Goal: Find specific page/section: Locate item on page

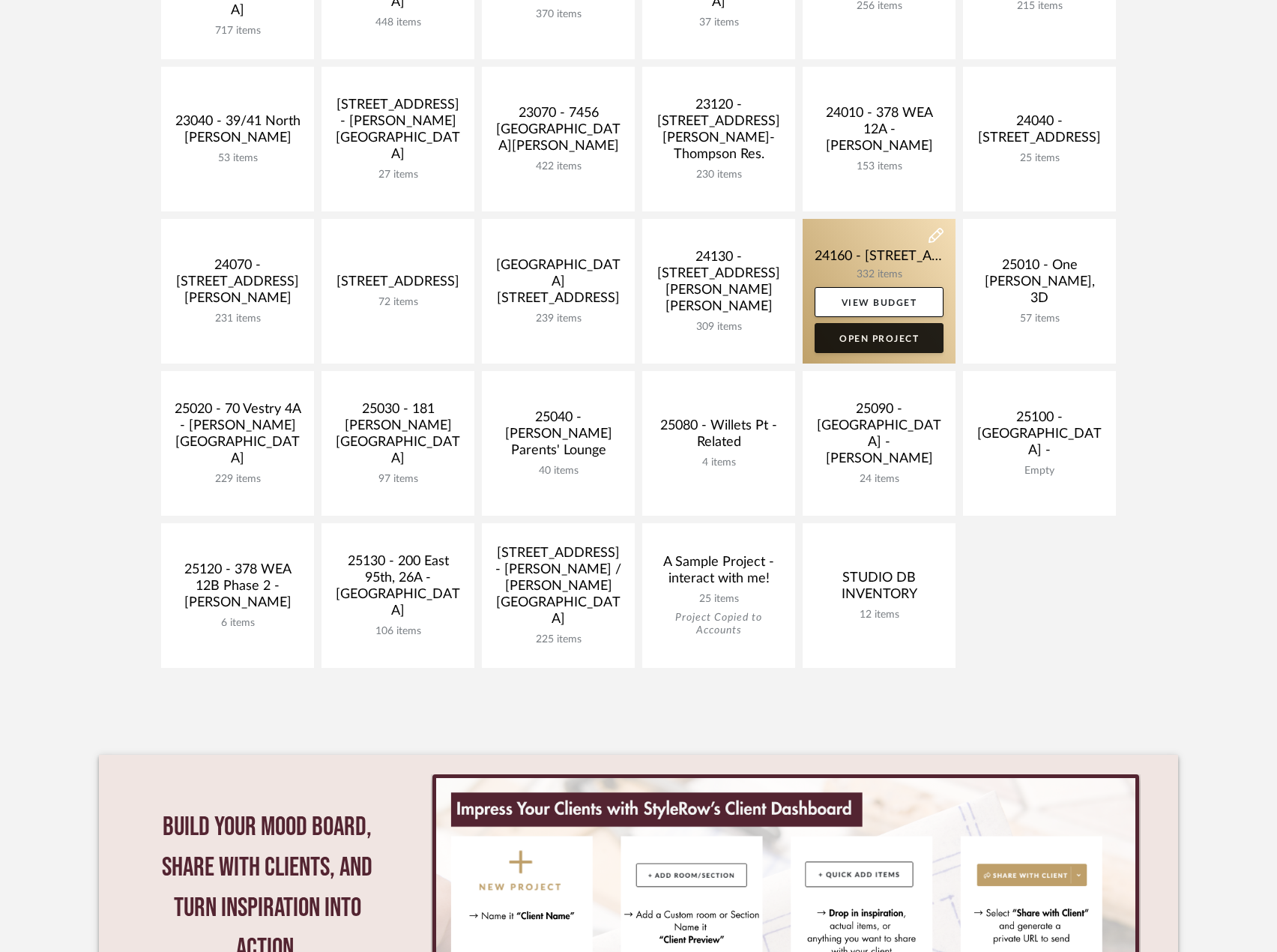
scroll to position [375, 0]
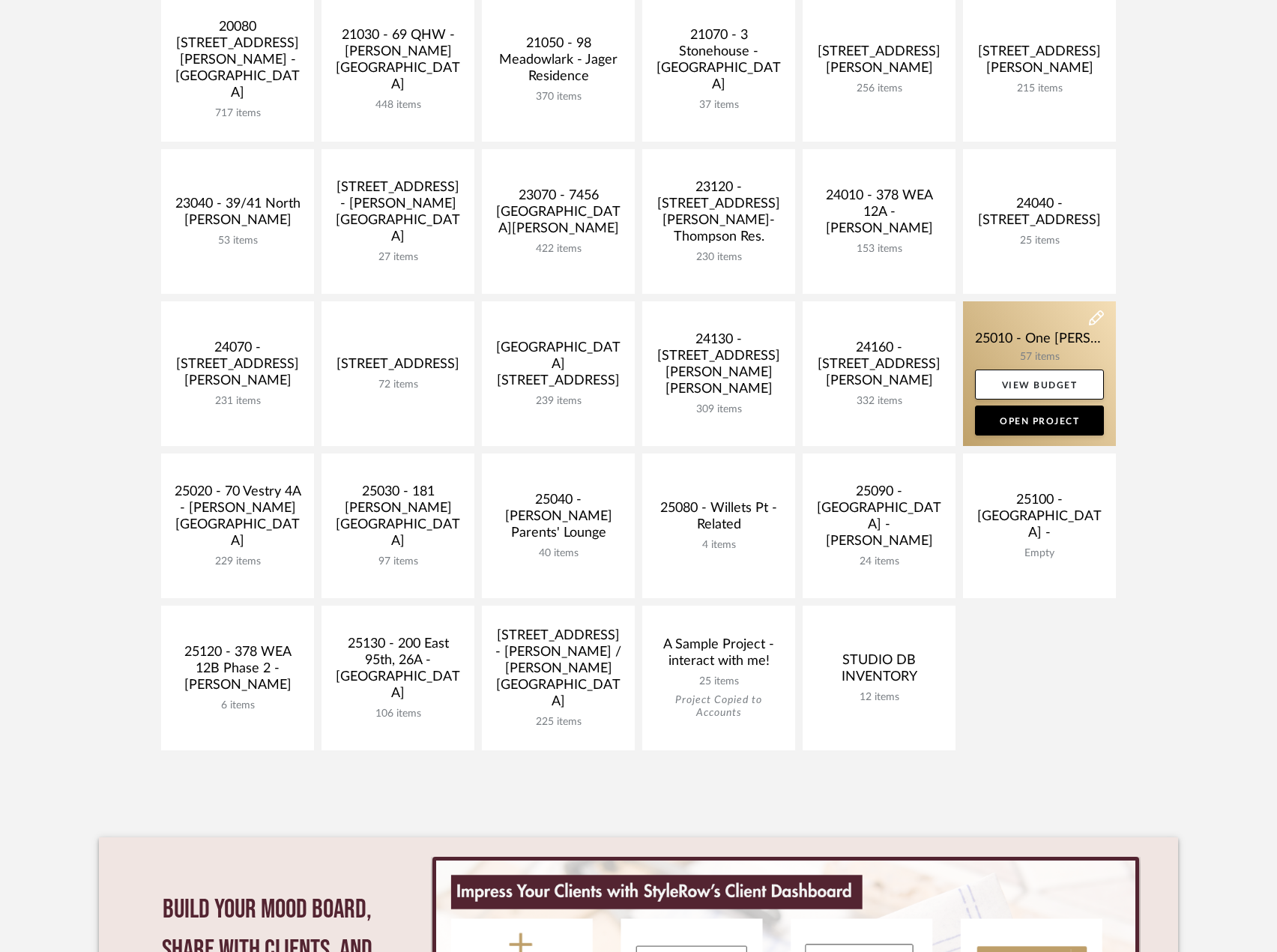
click at [997, 342] on link at bounding box center [1039, 373] width 153 height 144
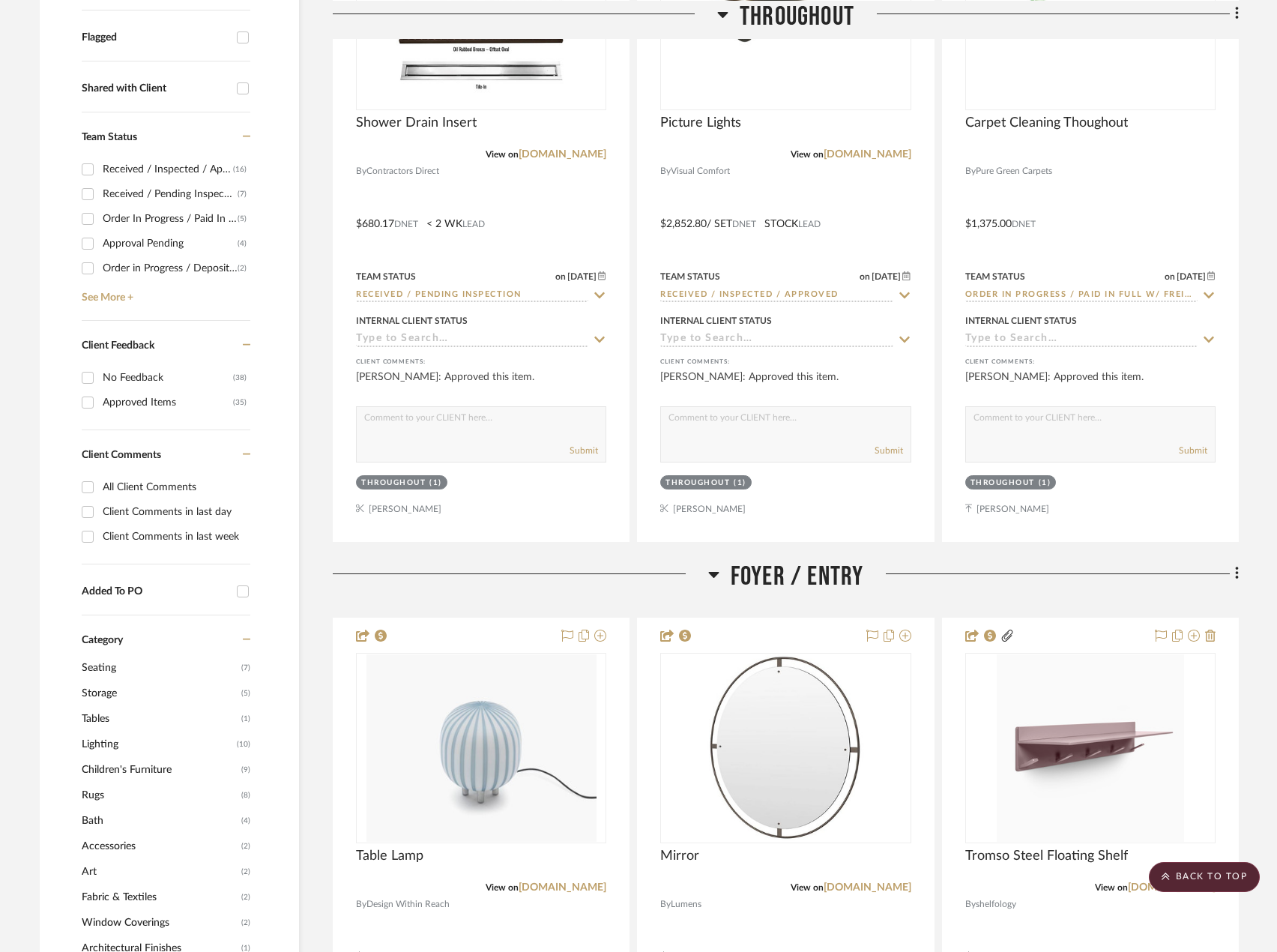
scroll to position [150, 0]
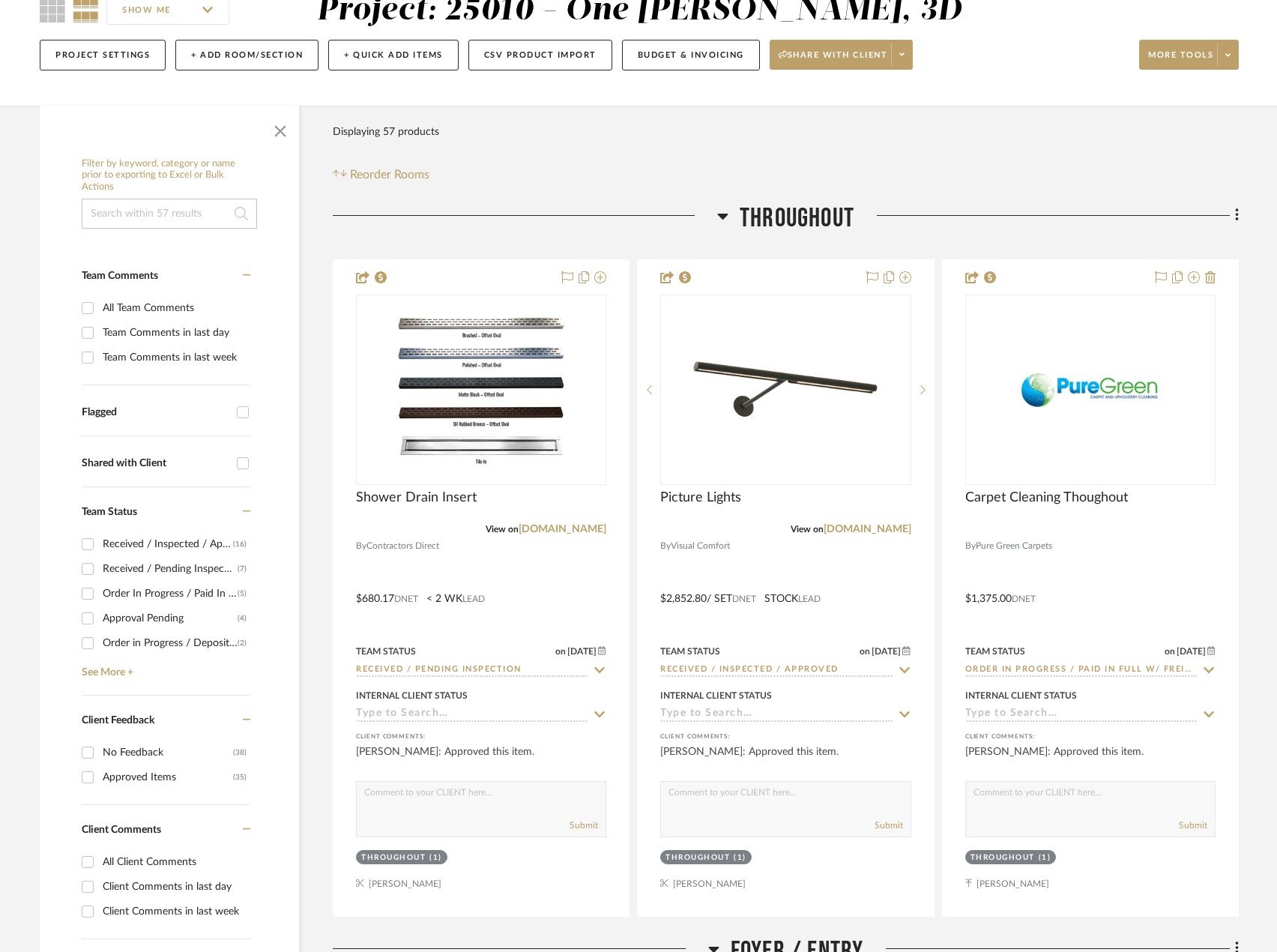
click at [93, 333] on input "Team Comments in last day" at bounding box center [88, 333] width 24 height 24
checkbox input "true"
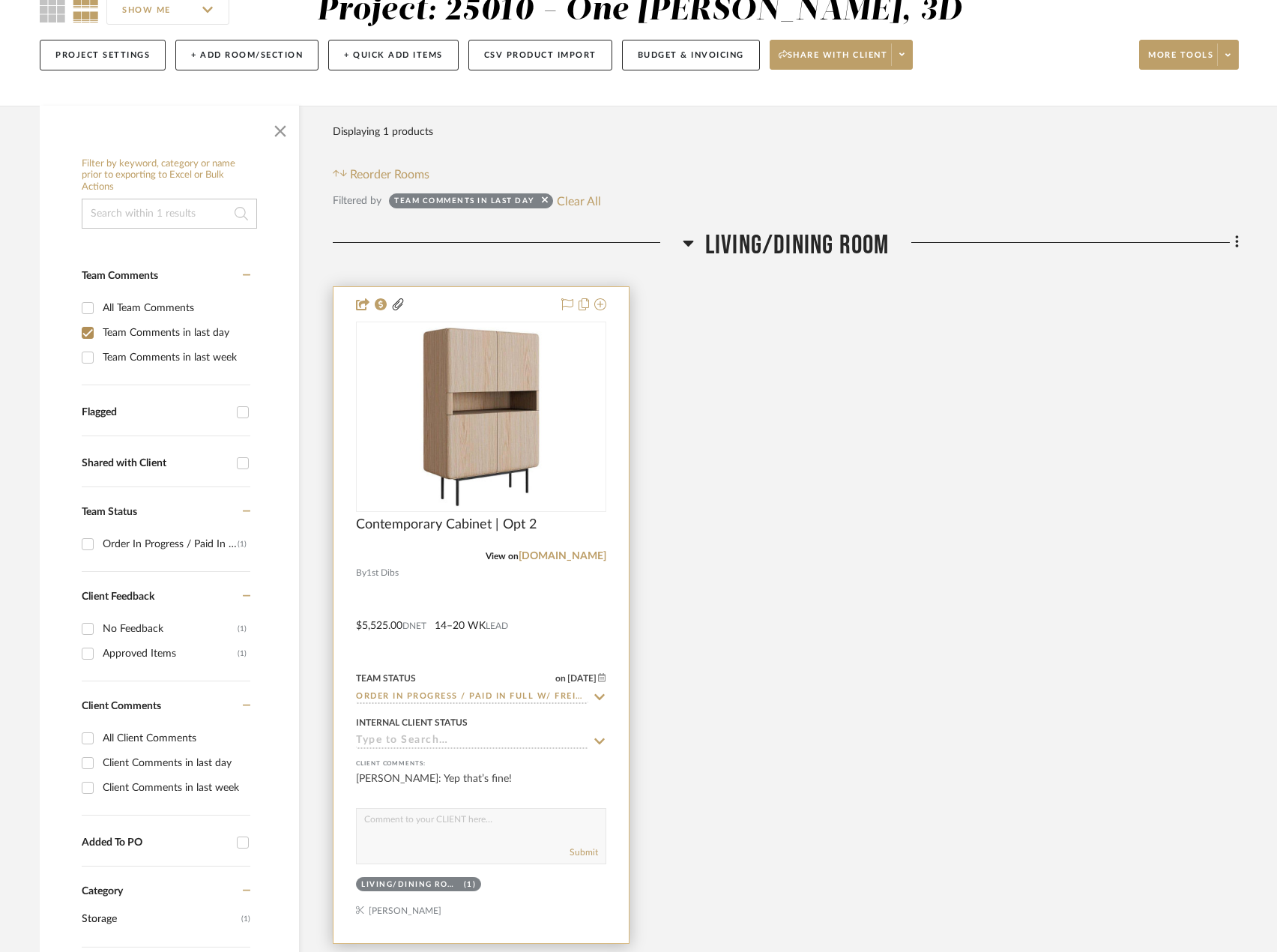
click at [0, 0] on img at bounding box center [0, 0] width 0 height 0
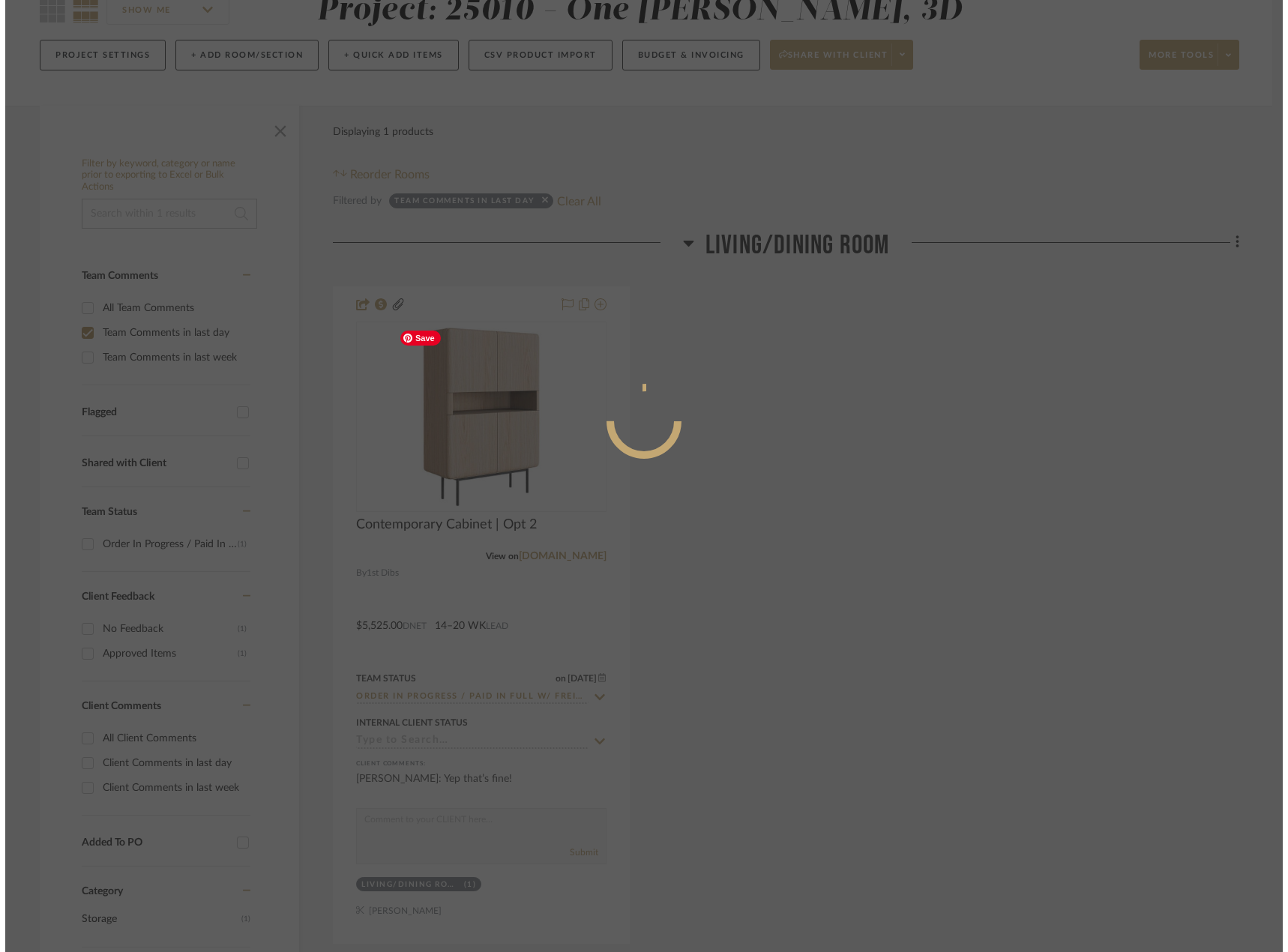
scroll to position [0, 0]
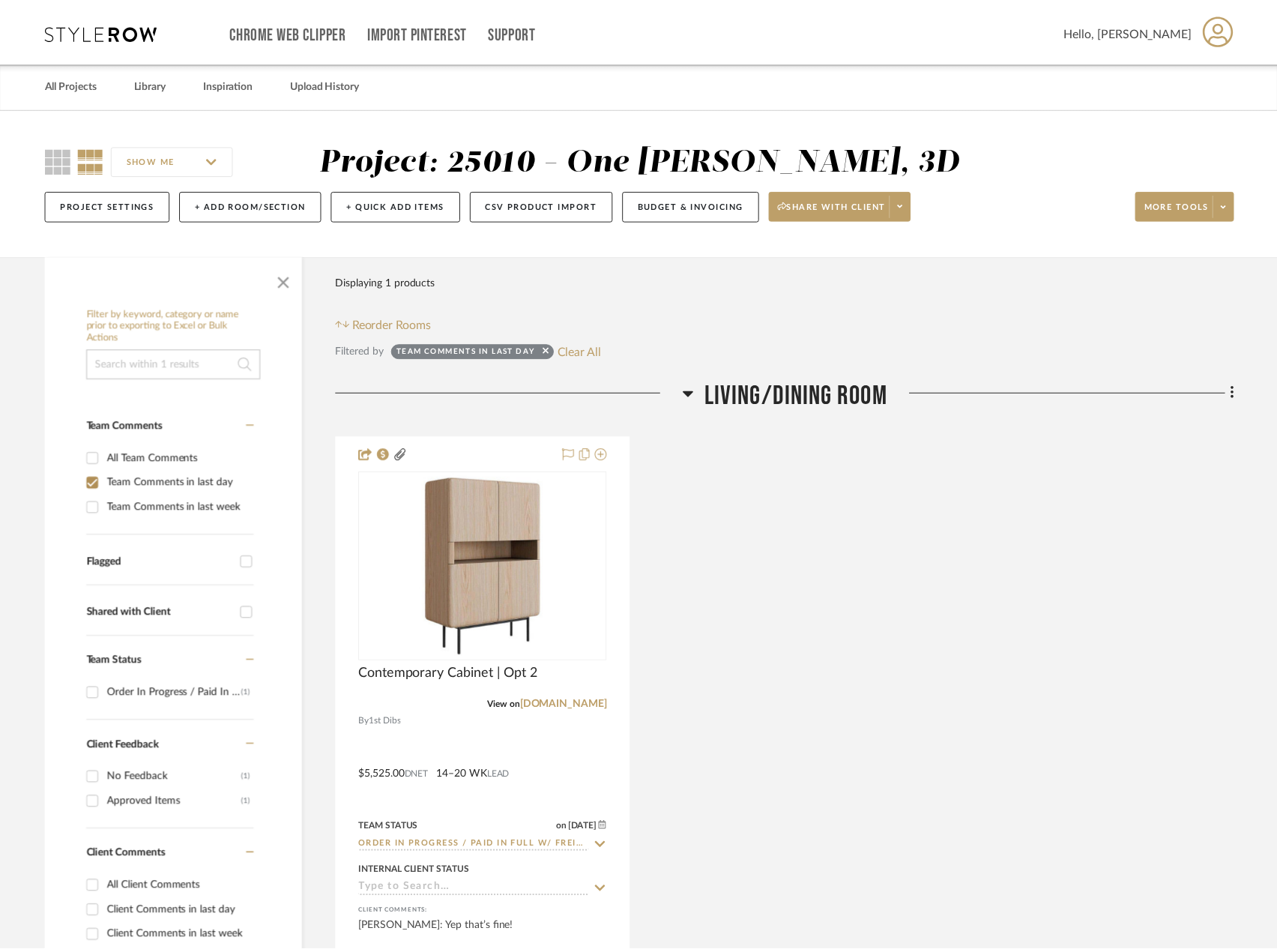
scroll to position [150, 0]
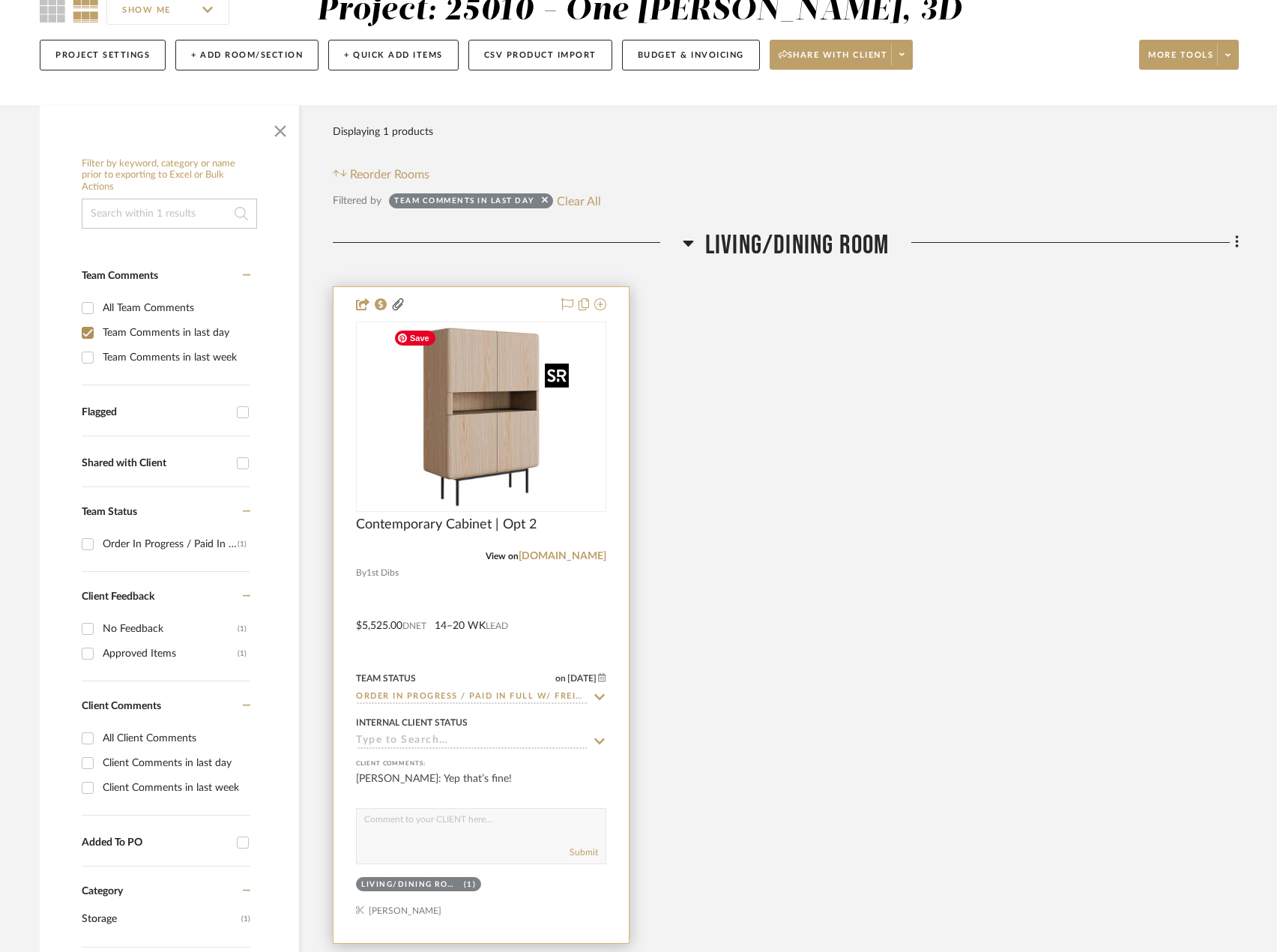
click at [536, 493] on img "0" at bounding box center [481, 416] width 187 height 187
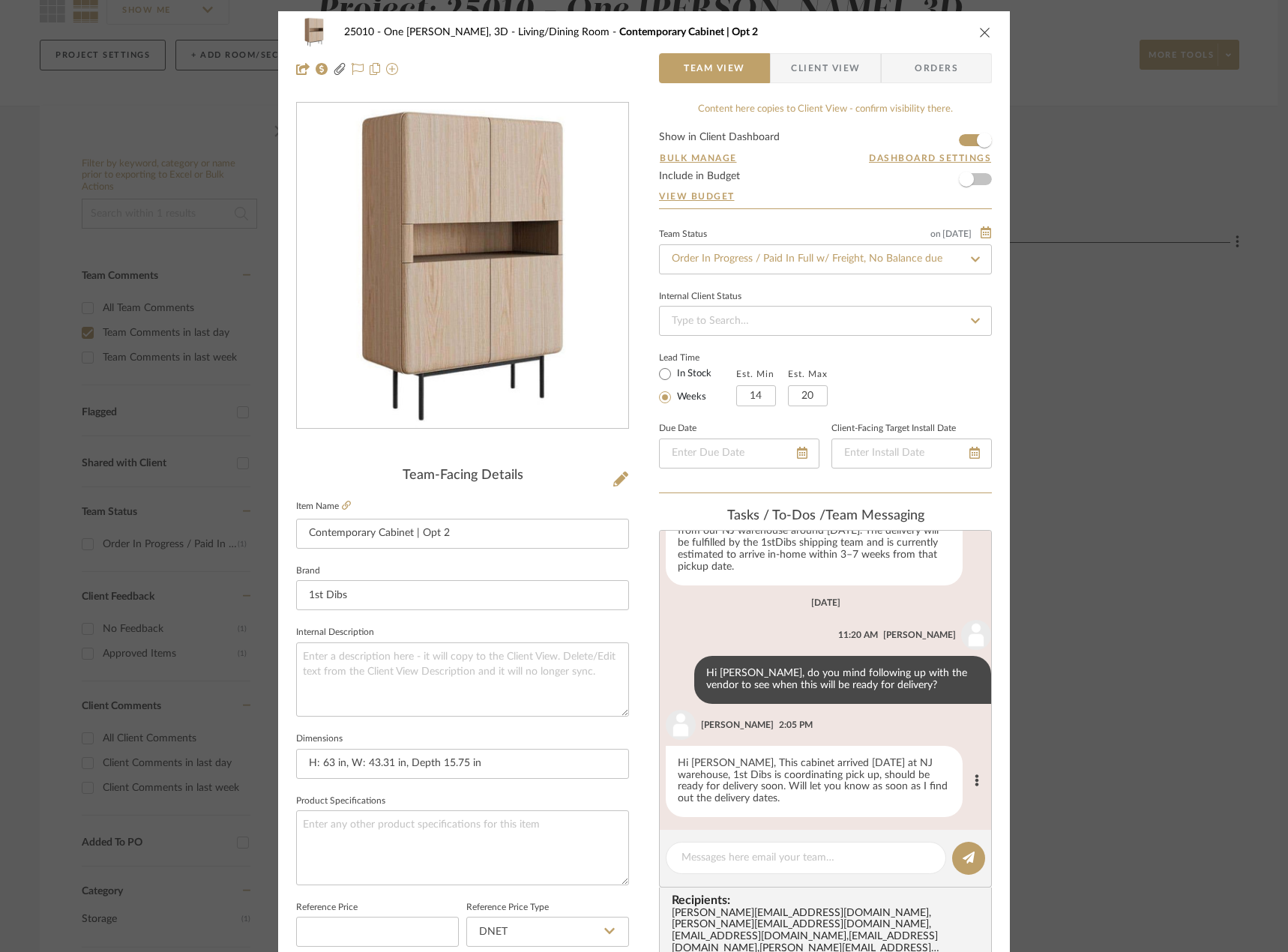
scroll to position [1365, 0]
